Goal: Register for event/course

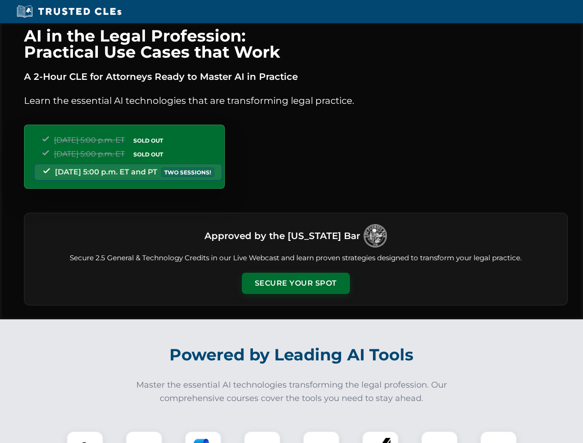
click at [295, 283] on button "Secure Your Spot" at bounding box center [296, 283] width 108 height 21
click at [85, 437] on img at bounding box center [84, 449] width 27 height 27
click at [144, 437] on div at bounding box center [143, 449] width 37 height 37
